Goal: Task Accomplishment & Management: Use online tool/utility

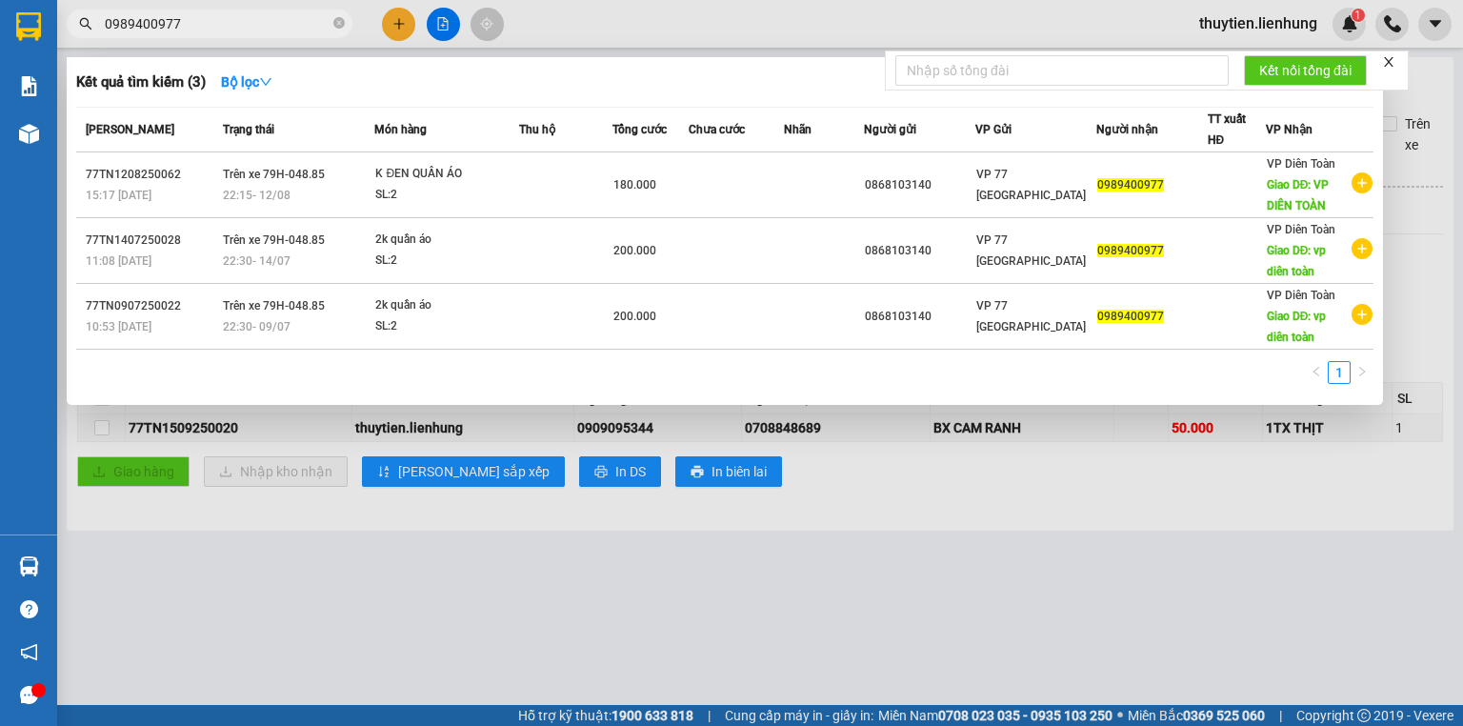
click at [366, 12] on div "0989400977" at bounding box center [185, 24] width 371 height 29
click at [435, 20] on div at bounding box center [731, 363] width 1463 height 726
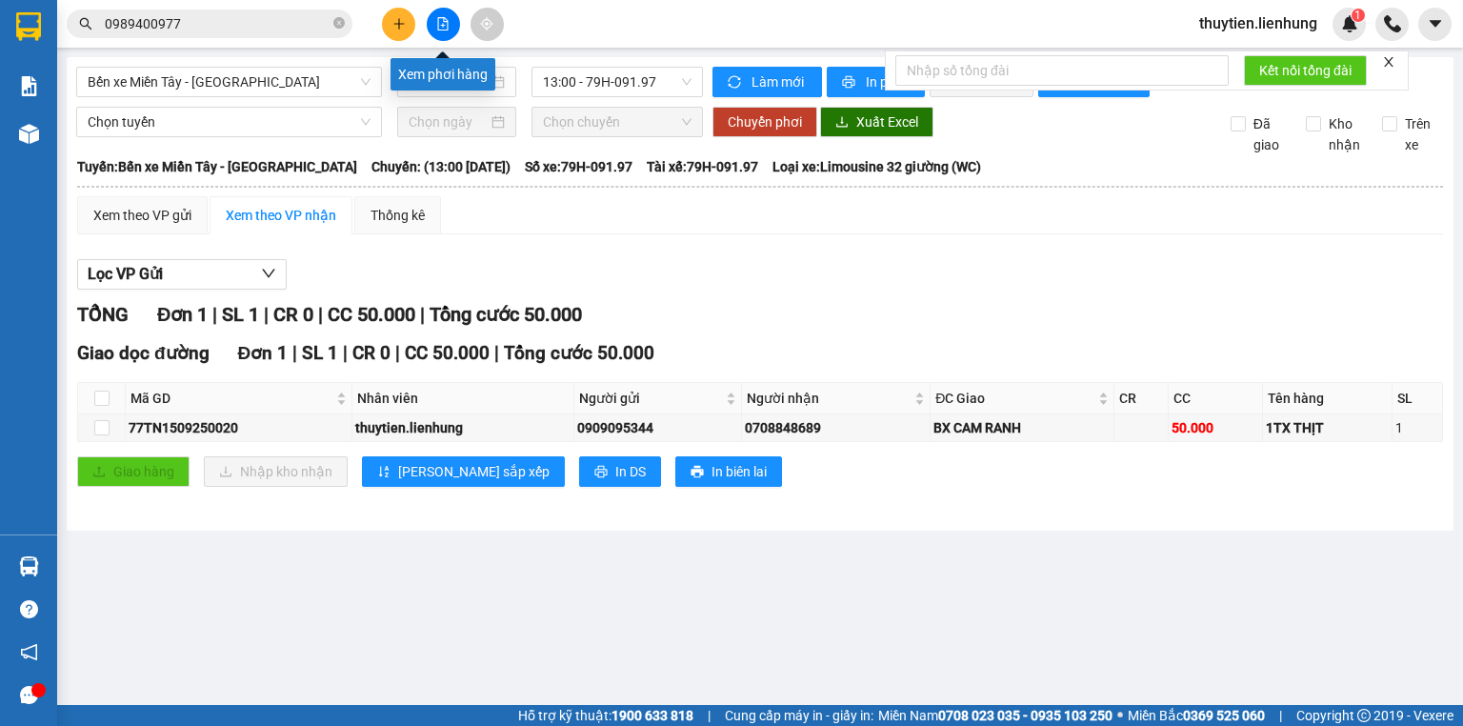
click at [436, 20] on icon "file-add" at bounding box center [442, 23] width 13 height 13
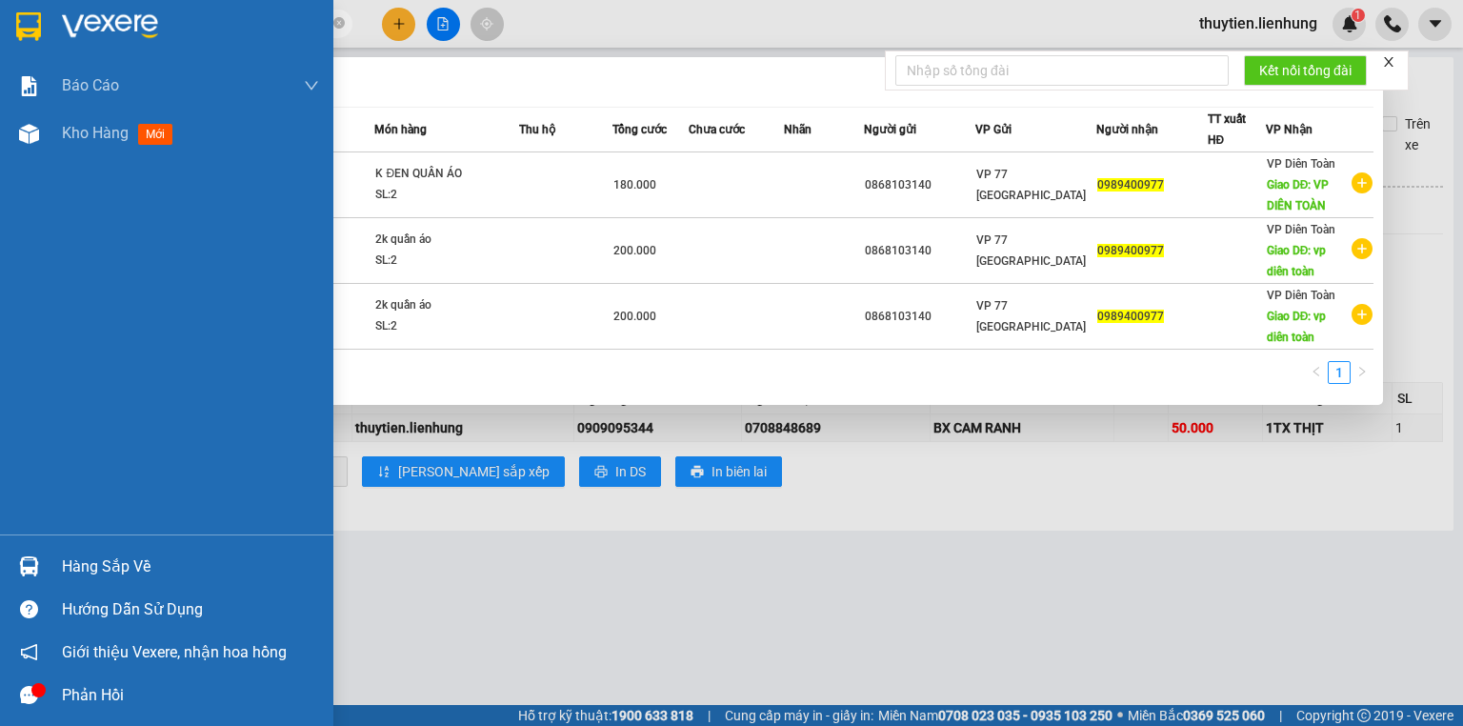
click at [0, 50] on section "Kết quả tìm kiếm ( 3 ) Bộ lọc Mã ĐH Trạng thái Món hàng Thu hộ Tổng cước Chưa c…" at bounding box center [731, 363] width 1463 height 726
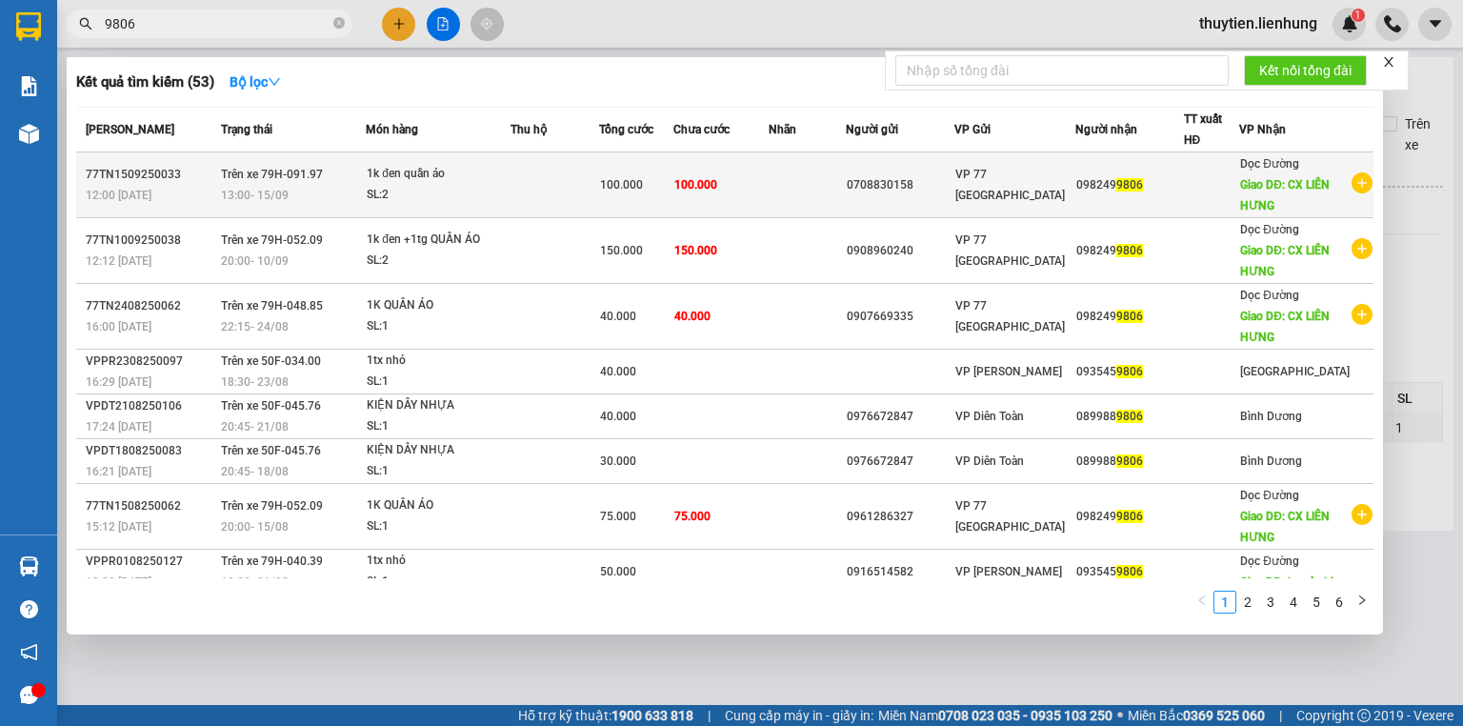
type input "9806"
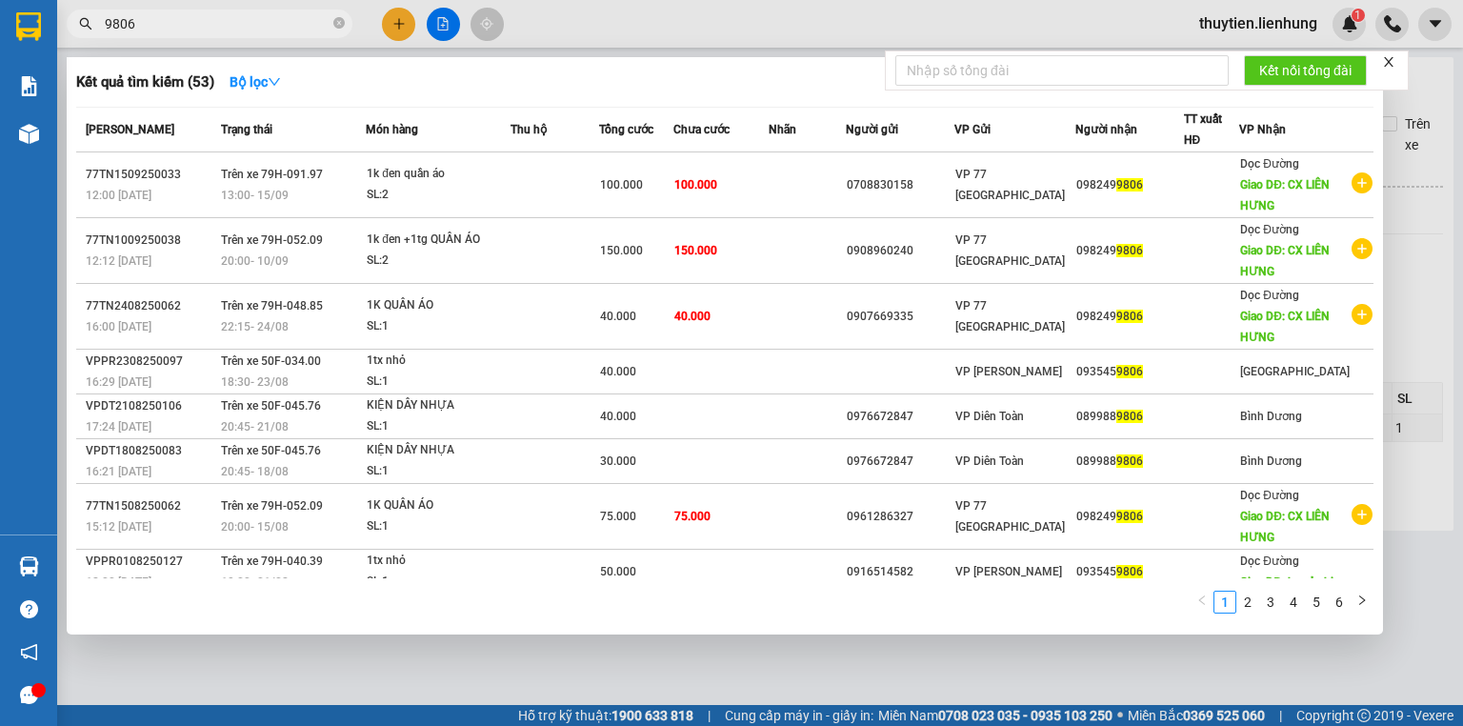
drag, startPoint x: 249, startPoint y: 24, endPoint x: 617, endPoint y: 190, distance: 404.5
click at [617, 190] on span "100.000" at bounding box center [621, 184] width 43 height 13
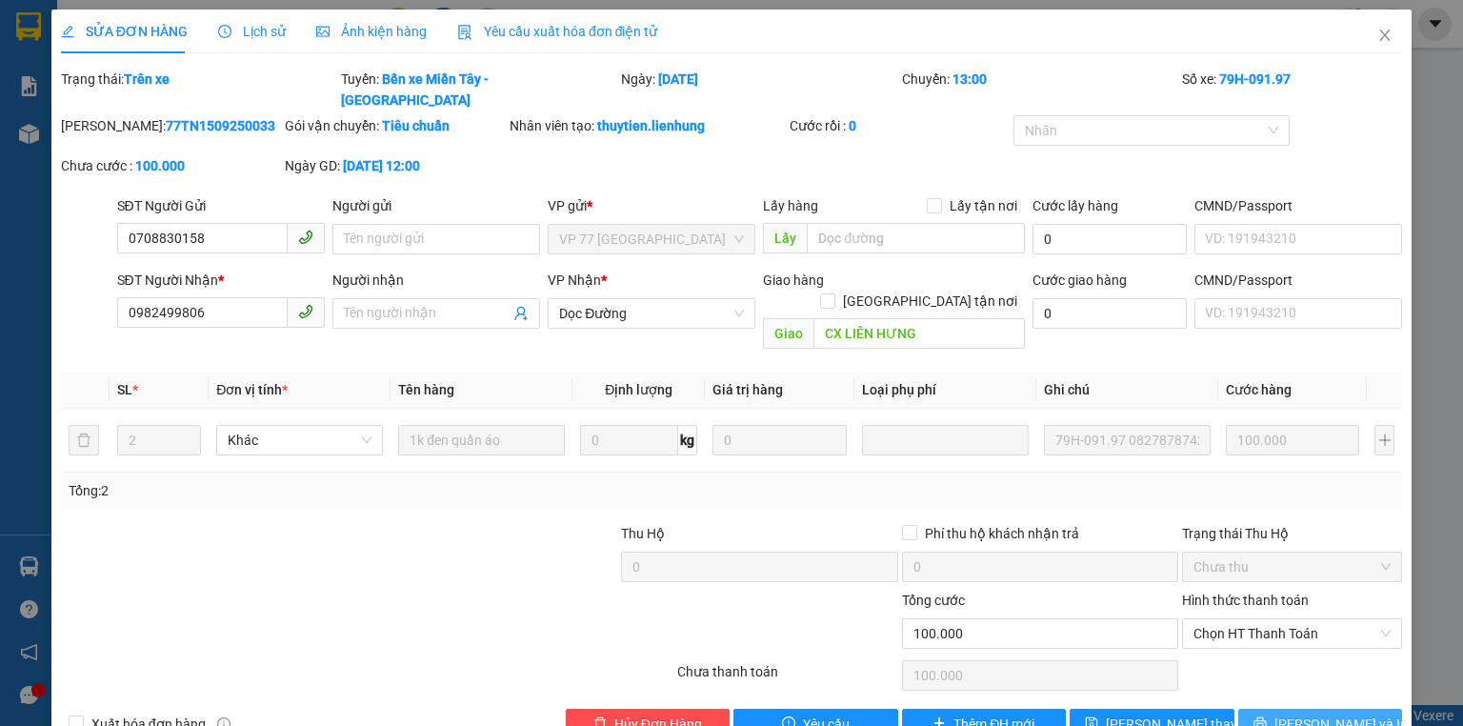
click at [1287, 709] on button "Lưu và In" at bounding box center [1320, 724] width 165 height 30
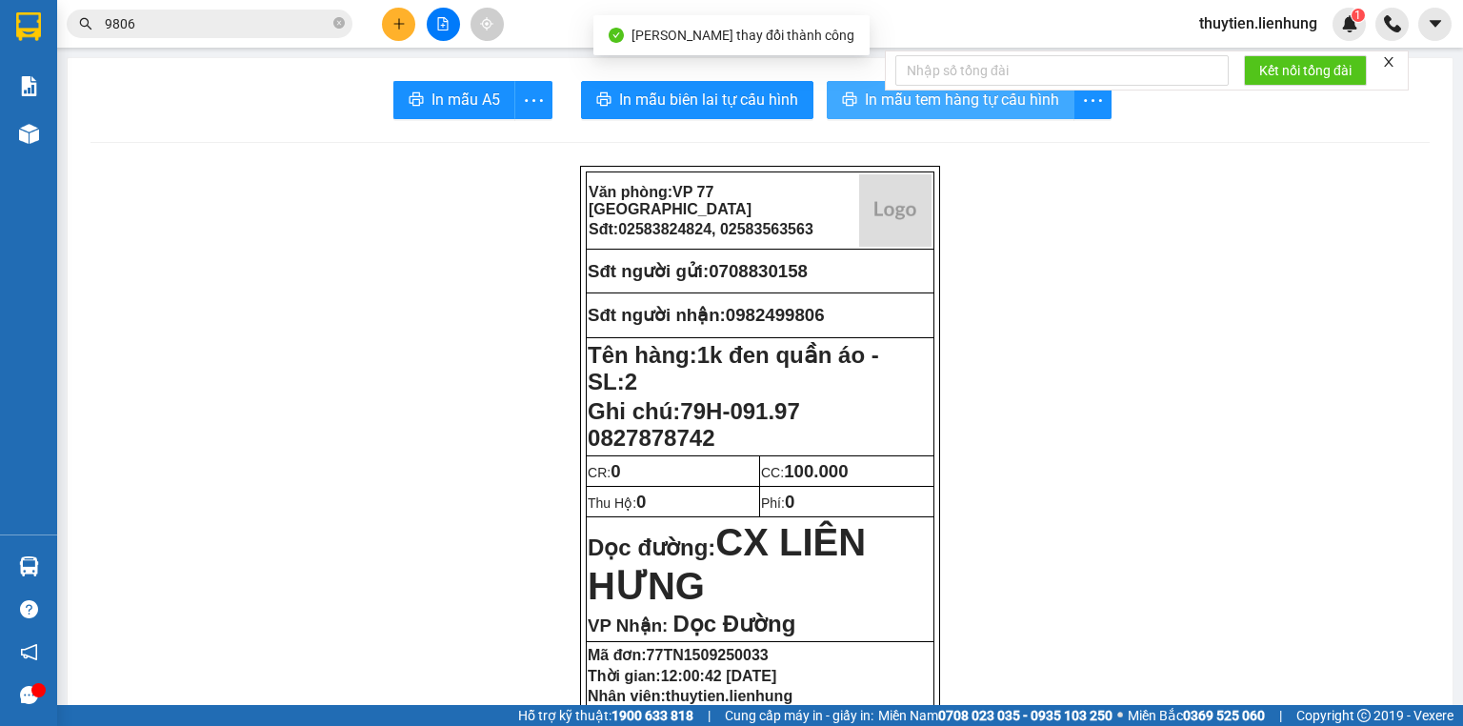
click at [891, 116] on button "In mẫu tem hàng tự cấu hình" at bounding box center [951, 100] width 248 height 38
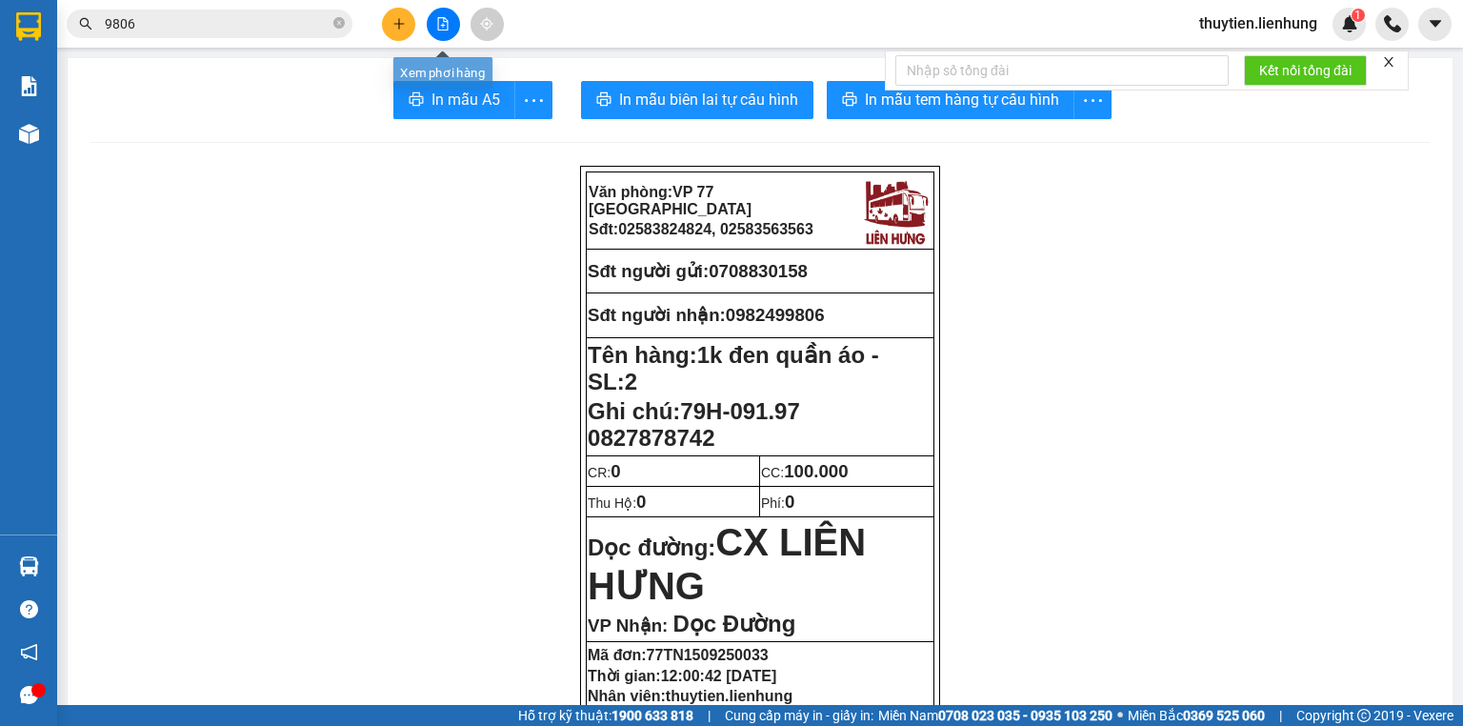
click at [446, 19] on icon "file-add" at bounding box center [443, 23] width 10 height 13
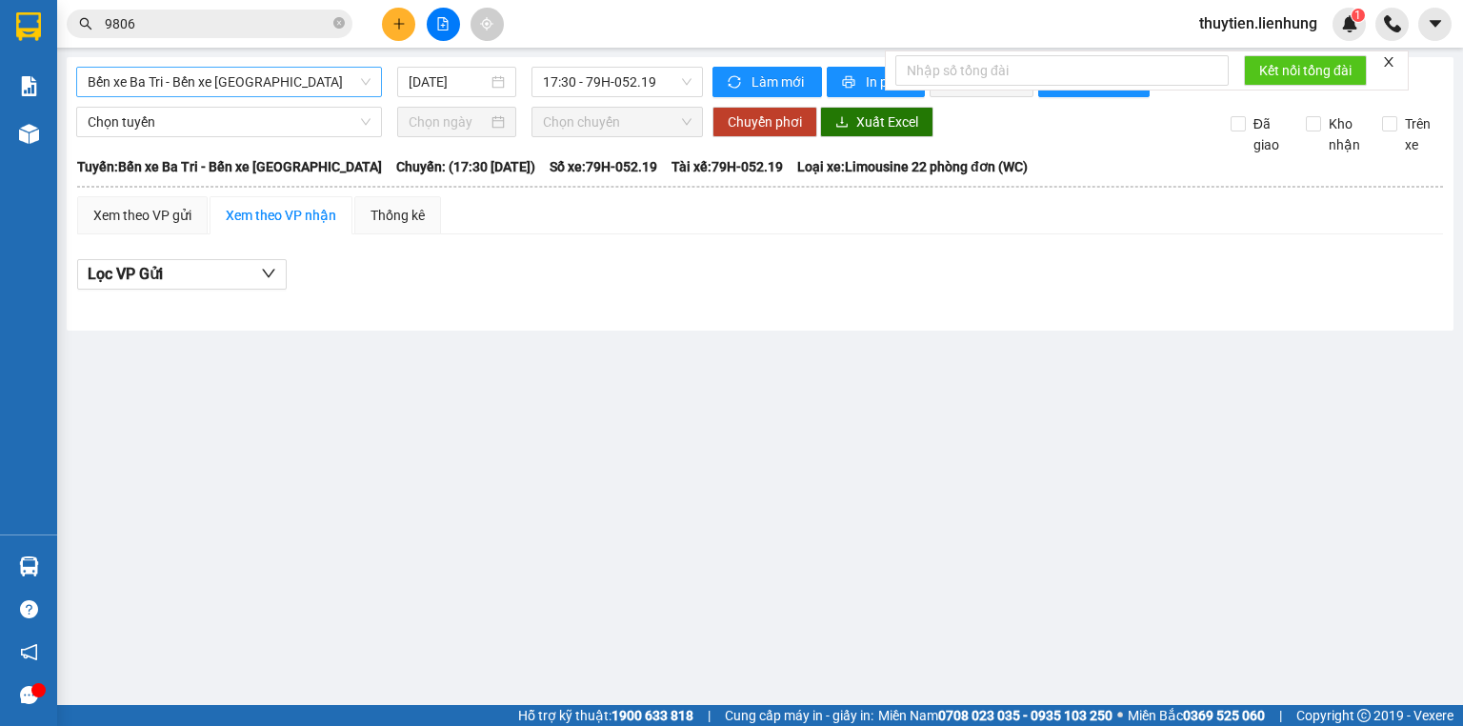
click at [316, 88] on span "Bến xe Ba Tri - Bến xe Vạn Ninh" at bounding box center [229, 82] width 283 height 29
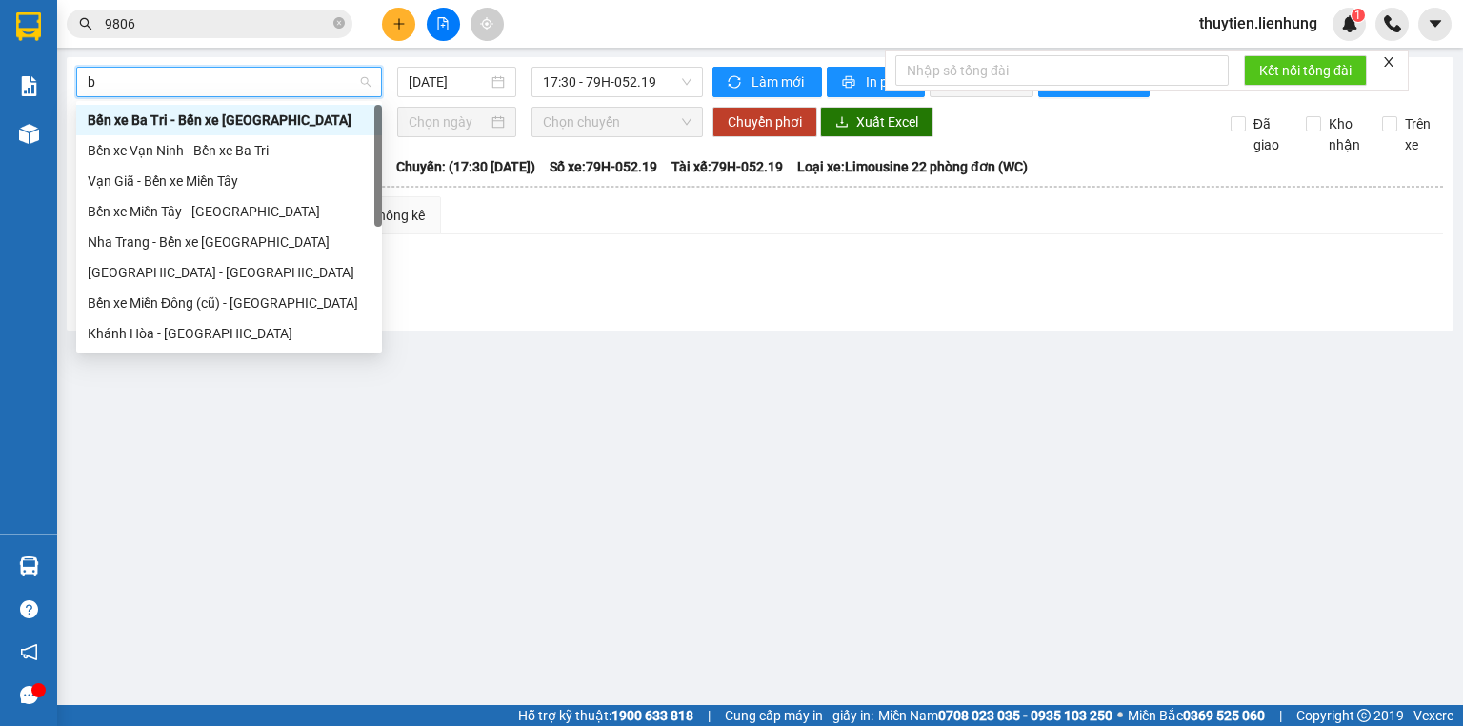
type input "be"
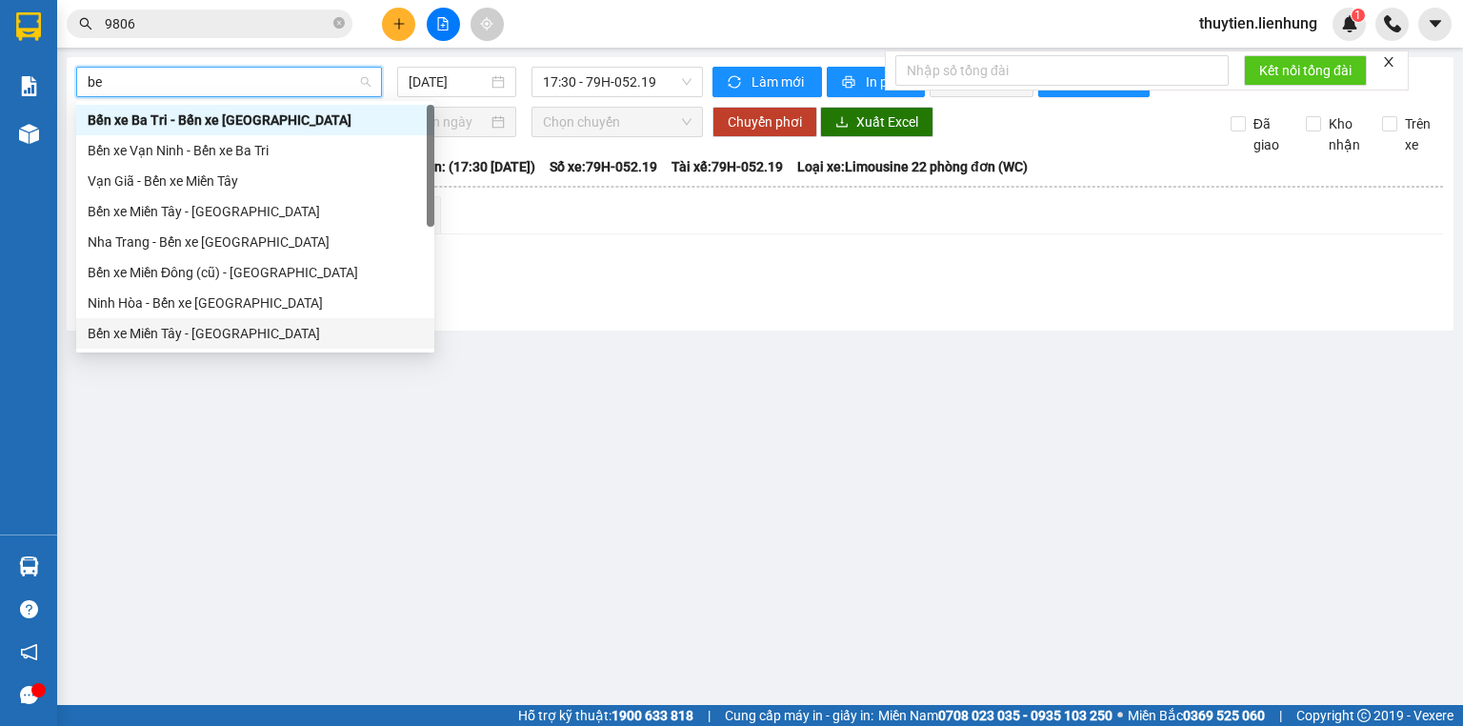
click at [259, 331] on div "Bến xe Miền Tây - Ninh Hòa" at bounding box center [255, 333] width 335 height 21
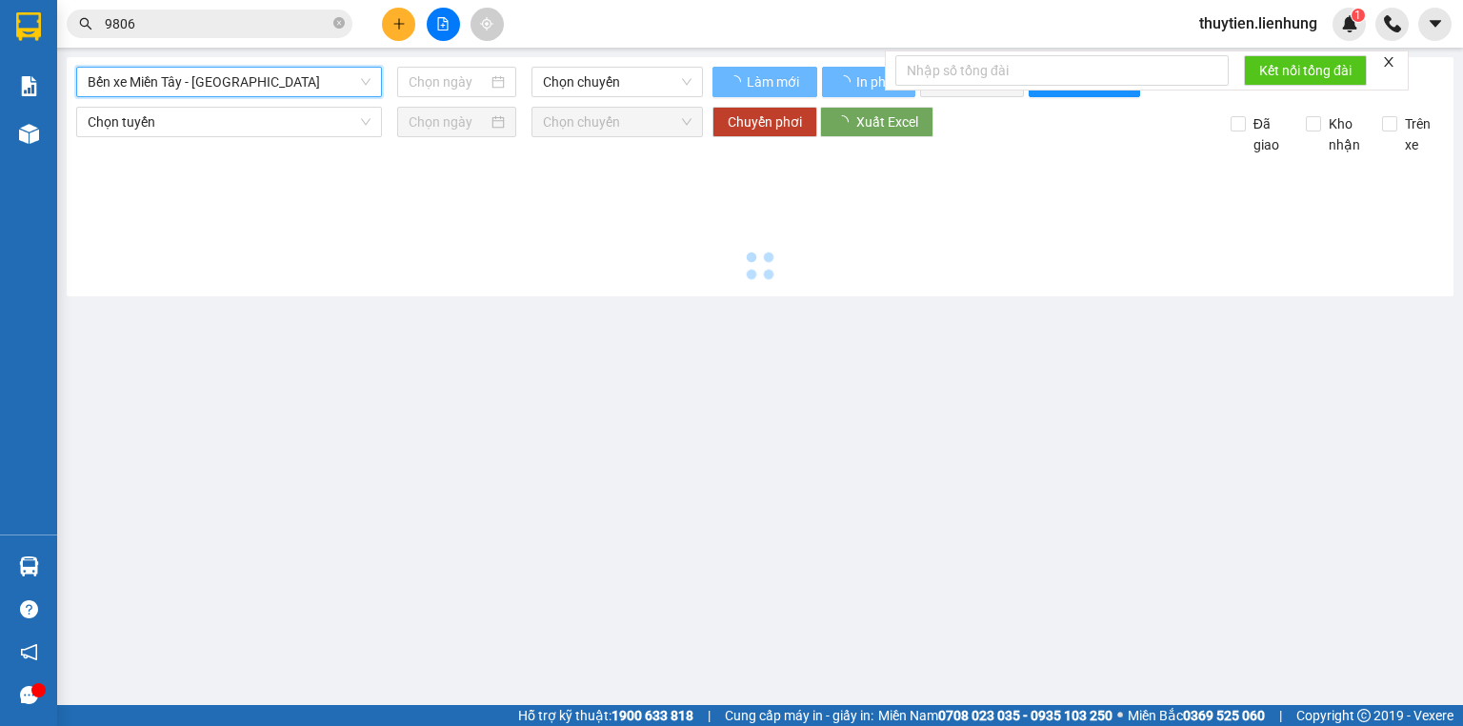
type input "15/09/2025"
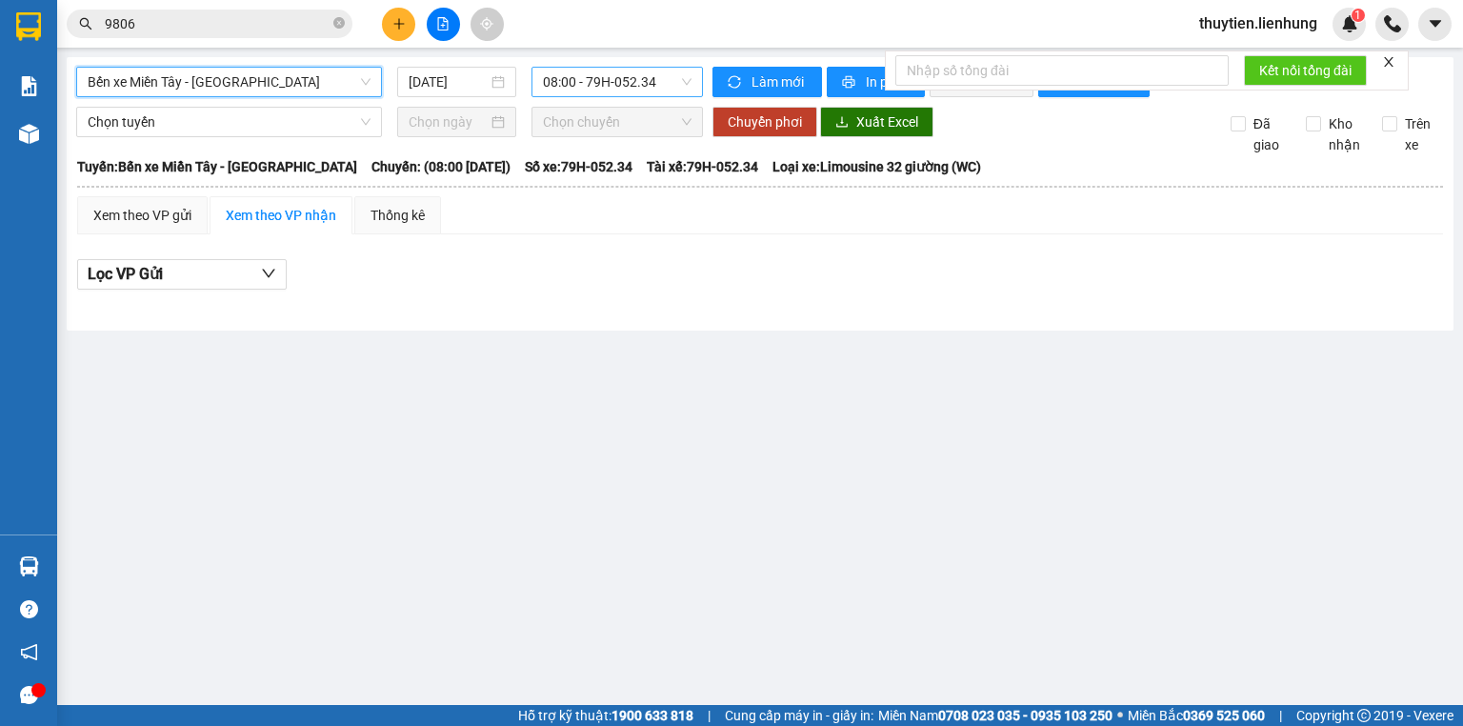
click at [579, 74] on span "08:00 - 79H-052.34" at bounding box center [618, 82] width 150 height 29
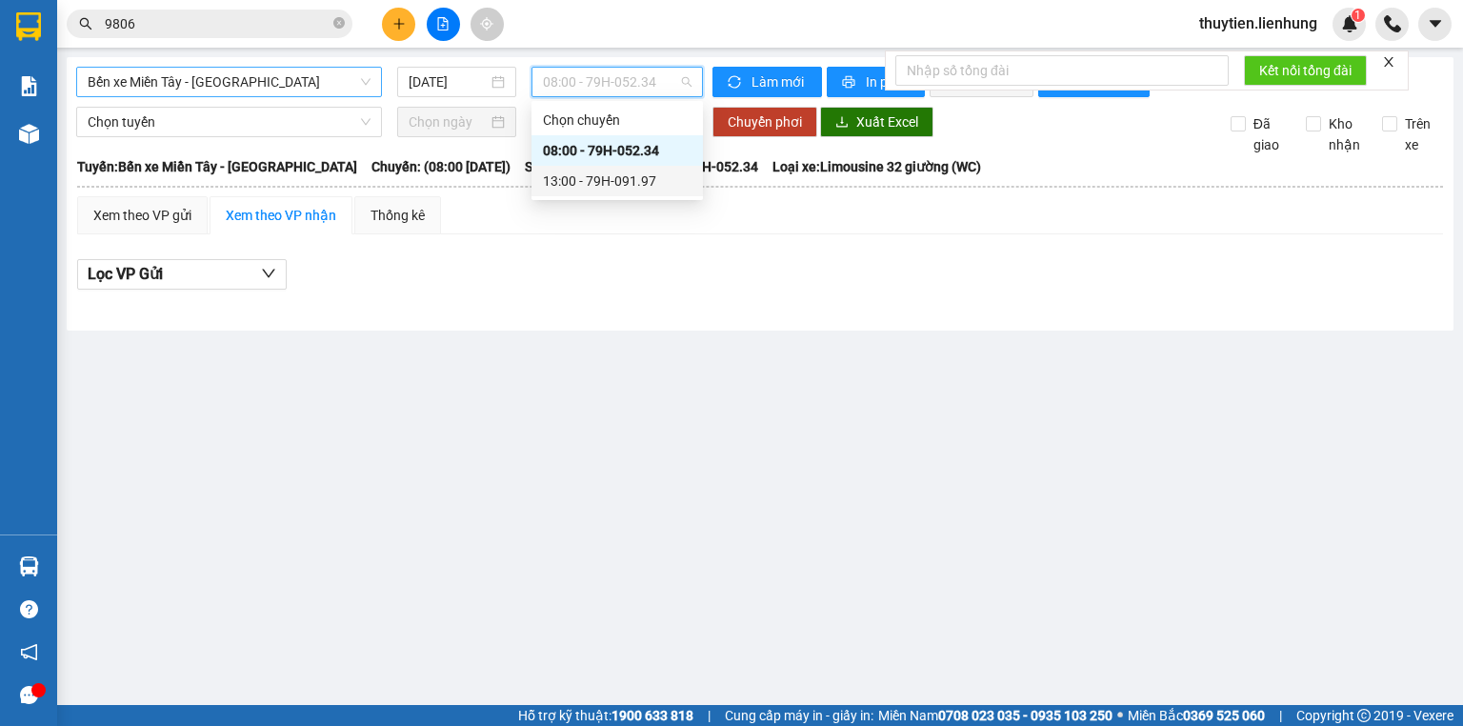
click at [598, 187] on div "13:00 - 79H-091.97" at bounding box center [617, 180] width 149 height 21
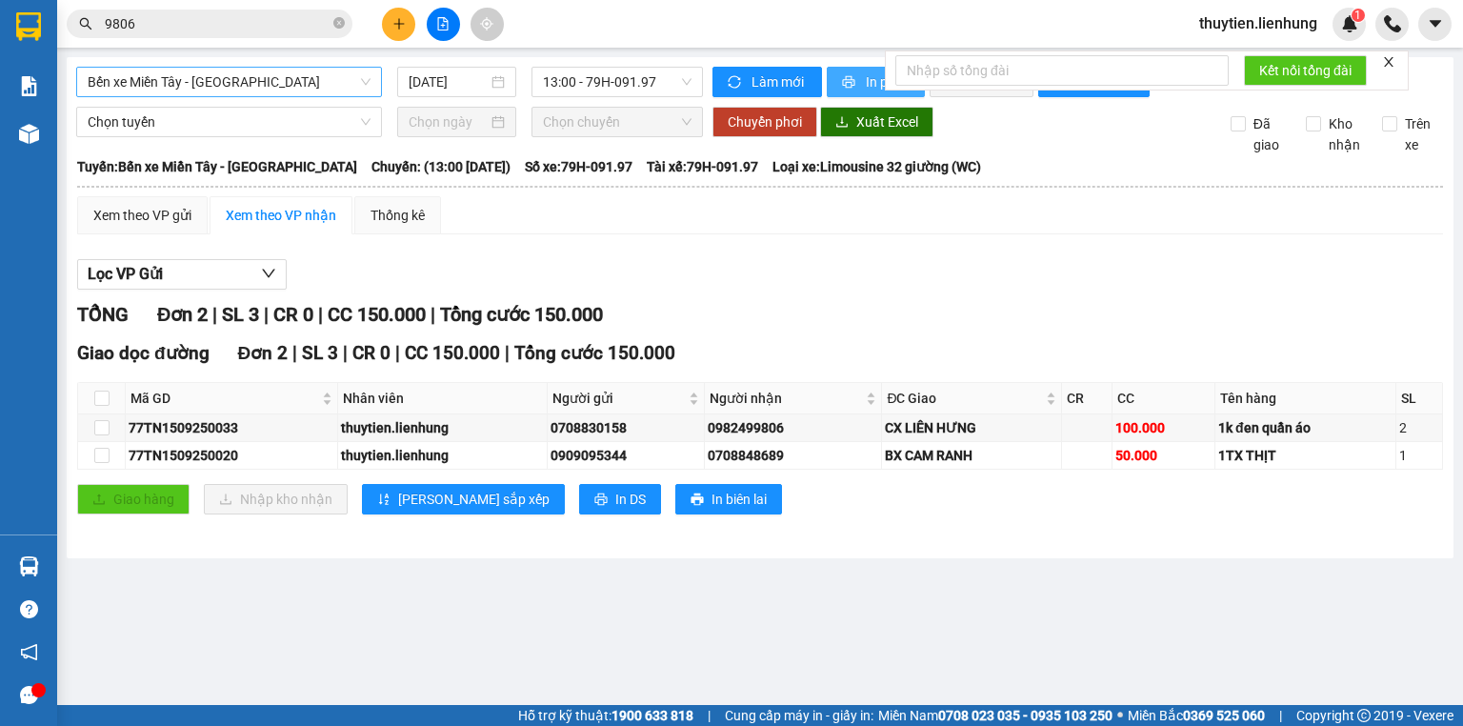
click at [860, 83] on button "In phơi" at bounding box center [876, 82] width 98 height 30
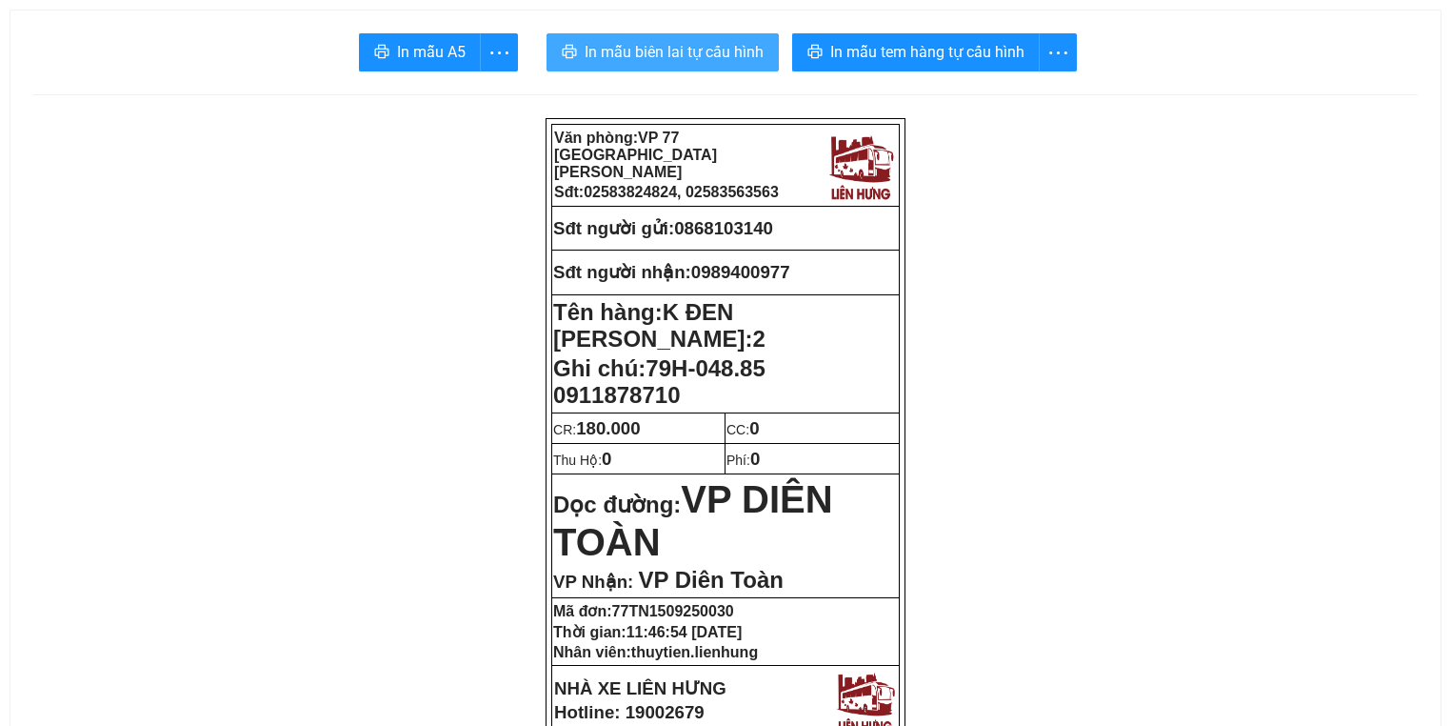
click at [745, 66] on button "In mẫu biên lai tự cấu hình" at bounding box center [663, 52] width 232 height 38
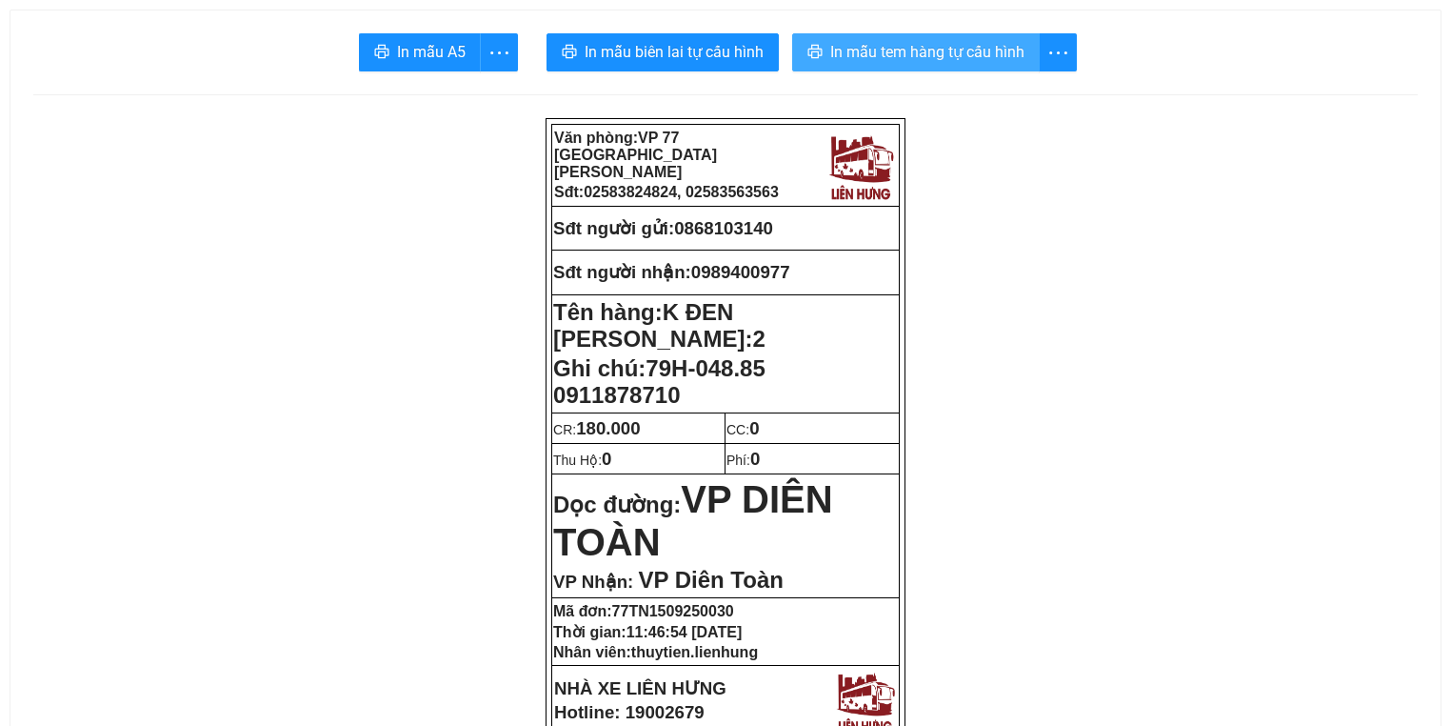
click at [986, 41] on span "In mẫu tem hàng tự cấu hình" at bounding box center [927, 52] width 194 height 24
click at [987, 58] on span "In mẫu tem hàng tự cấu hình" at bounding box center [927, 52] width 194 height 24
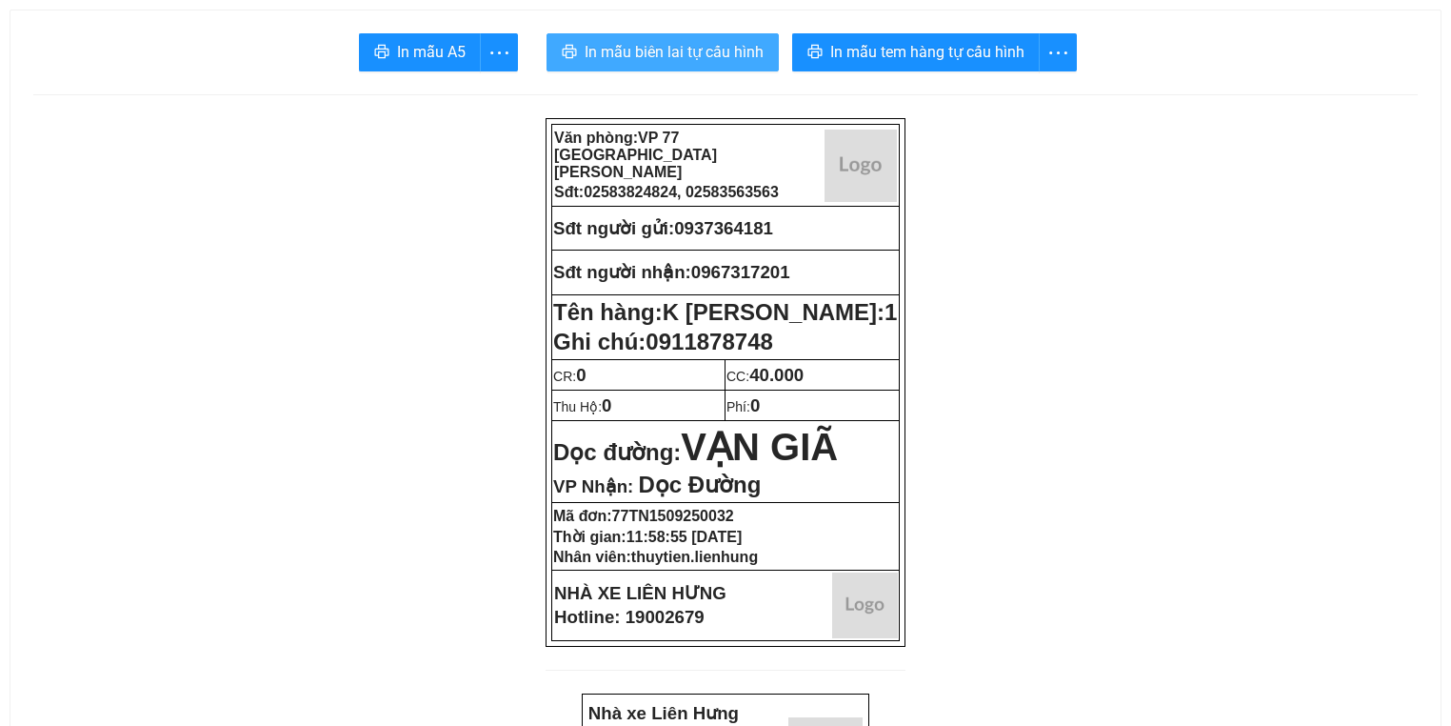
click at [692, 53] on span "In mẫu biên lai tự cấu hình" at bounding box center [674, 52] width 179 height 24
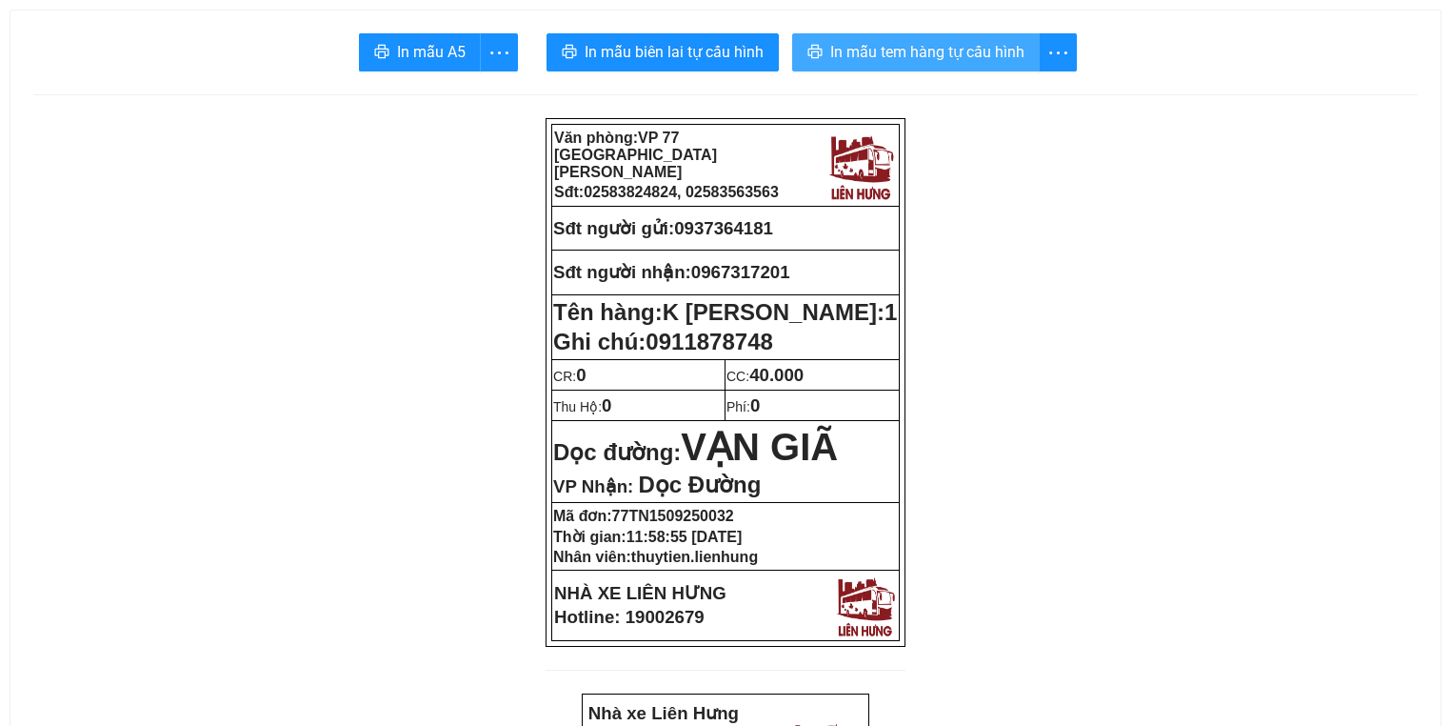
click at [837, 57] on span "In mẫu tem hàng tự cấu hình" at bounding box center [927, 52] width 194 height 24
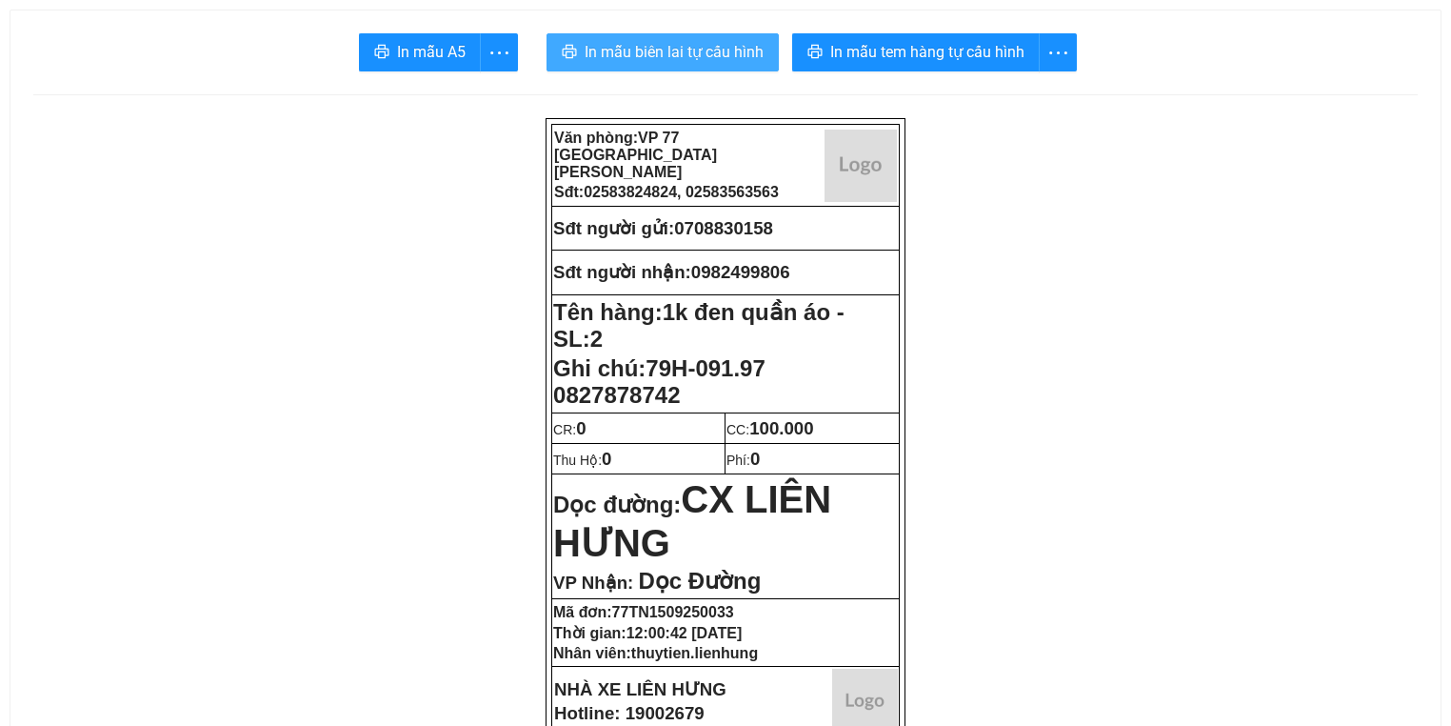
click at [747, 57] on span "In mẫu biên lai tự cấu hình" at bounding box center [674, 52] width 179 height 24
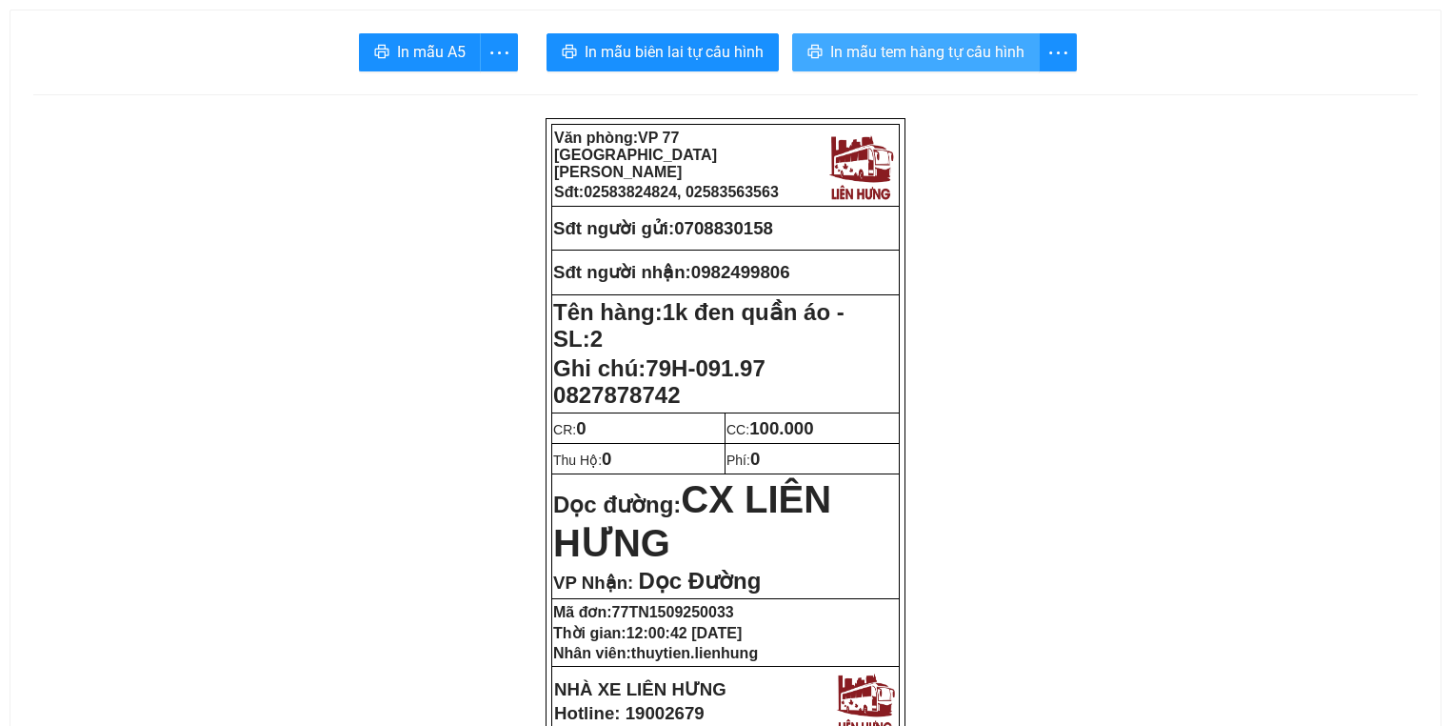
click at [945, 52] on span "In mẫu tem hàng tự cấu hình" at bounding box center [927, 52] width 194 height 24
